Goal: Task Accomplishment & Management: Use online tool/utility

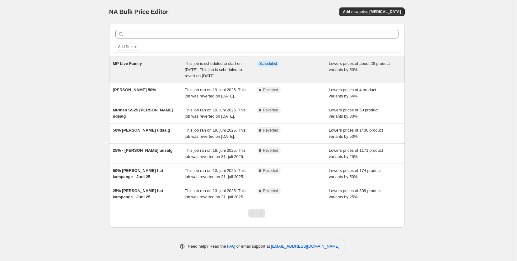
click at [144, 67] on div "MP Live Family" at bounding box center [149, 70] width 72 height 19
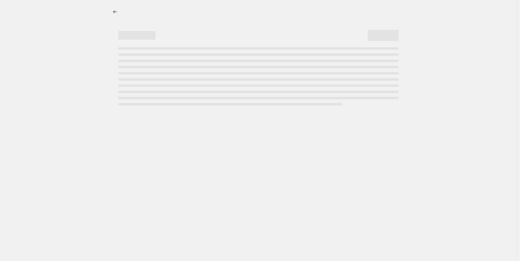
select select "percentage"
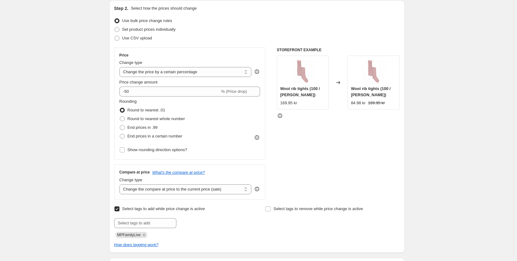
scroll to position [93, 0]
